Goal: Information Seeking & Learning: Learn about a topic

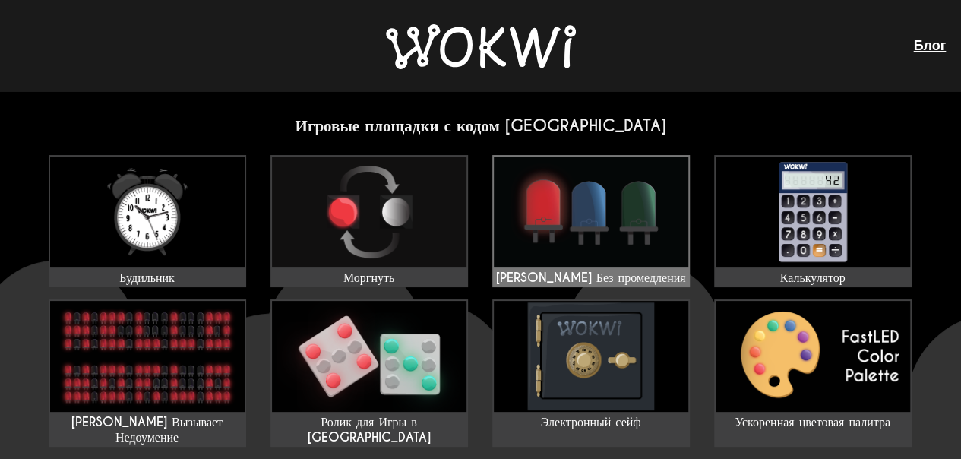
click at [586, 226] on img at bounding box center [591, 212] width 195 height 111
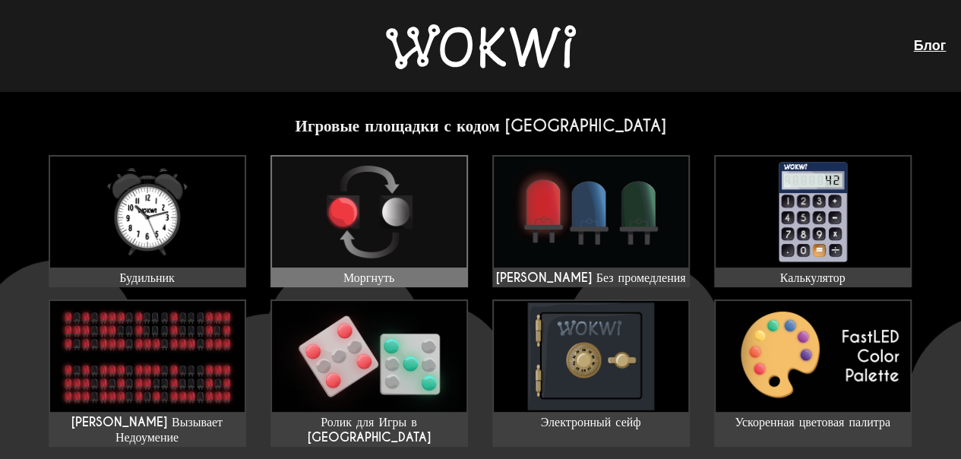
click at [354, 207] on img at bounding box center [369, 212] width 195 height 111
